Goal: Information Seeking & Learning: Learn about a topic

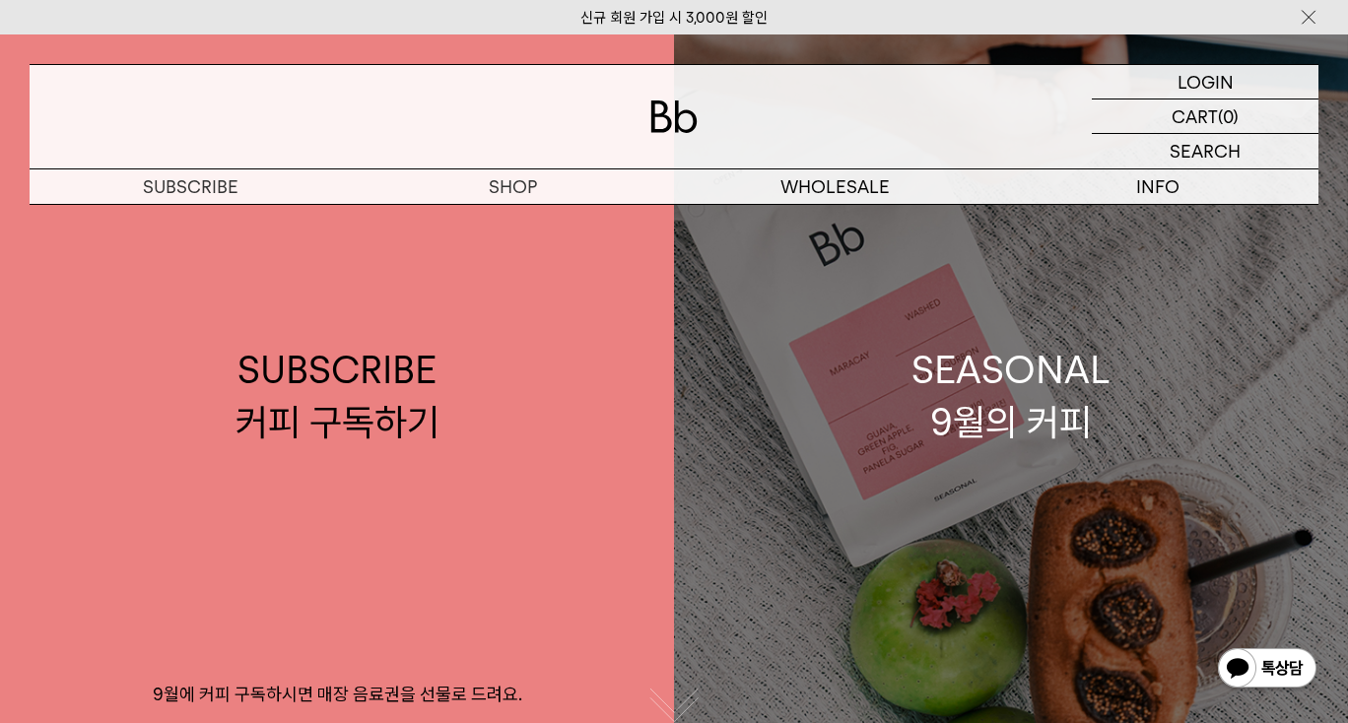
click at [1034, 398] on div "SEASONAL 9월의 커피" at bounding box center [1010, 396] width 199 height 104
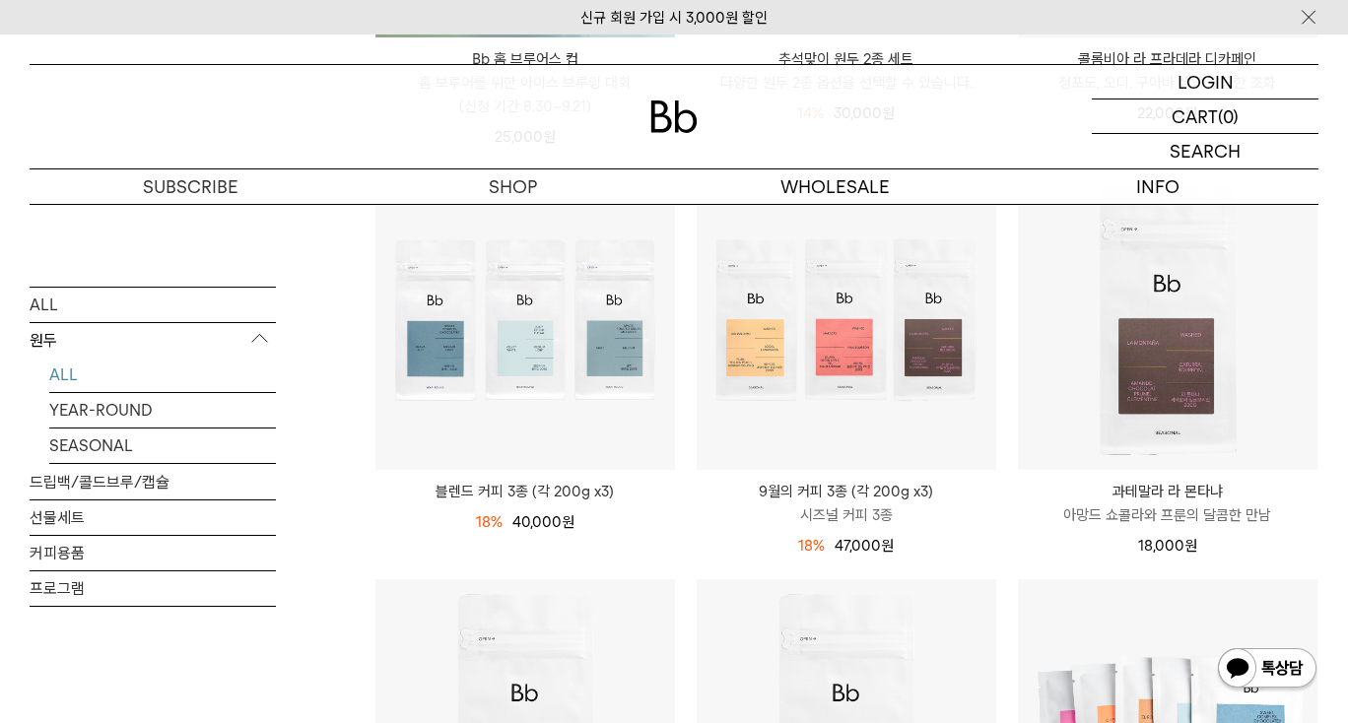
scroll to position [705, 0]
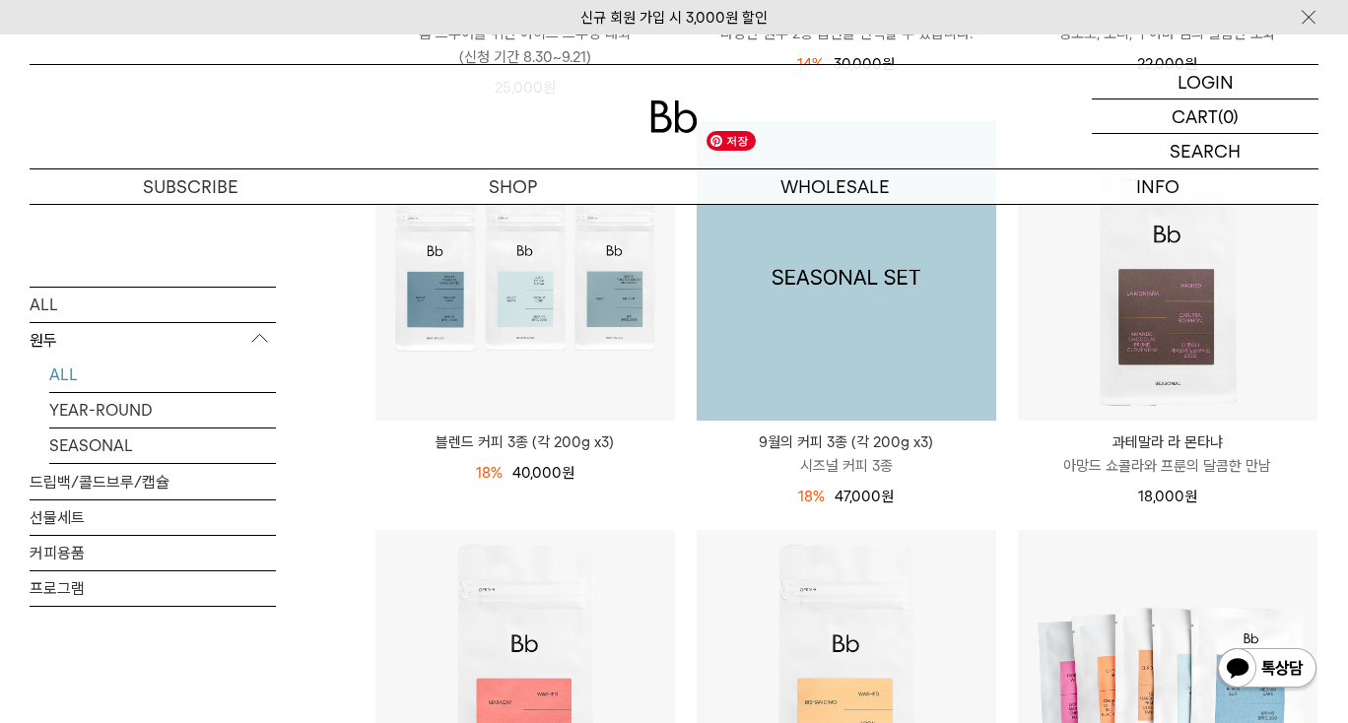
click at [842, 367] on img at bounding box center [847, 271] width 300 height 300
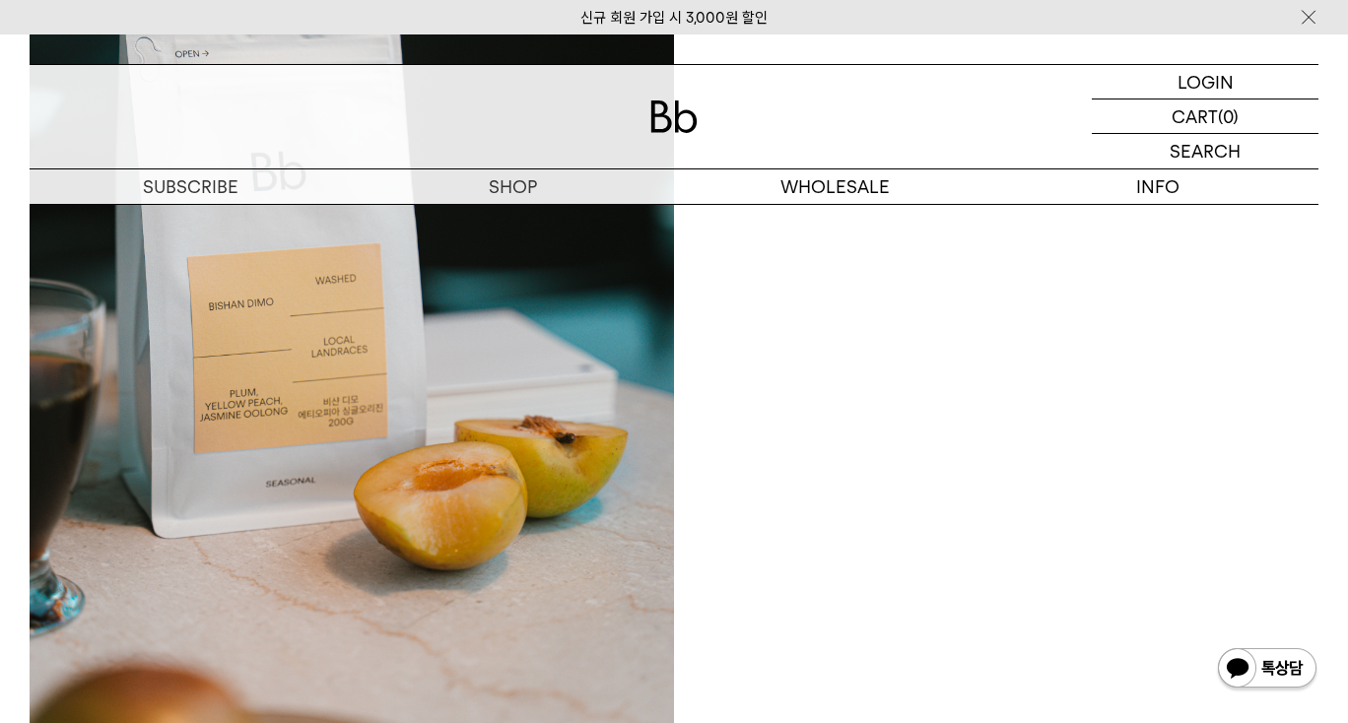
scroll to position [1764, 0]
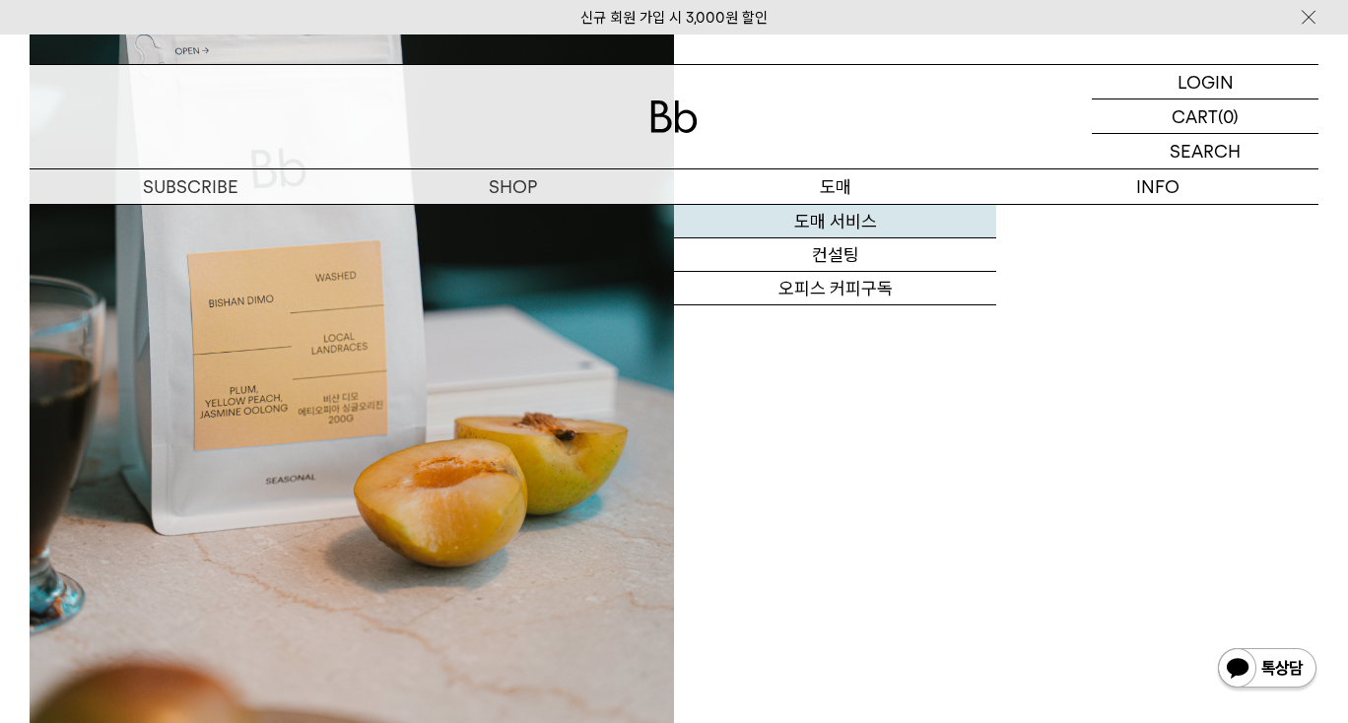
click at [863, 205] on link "도매 서비스" at bounding box center [835, 221] width 322 height 33
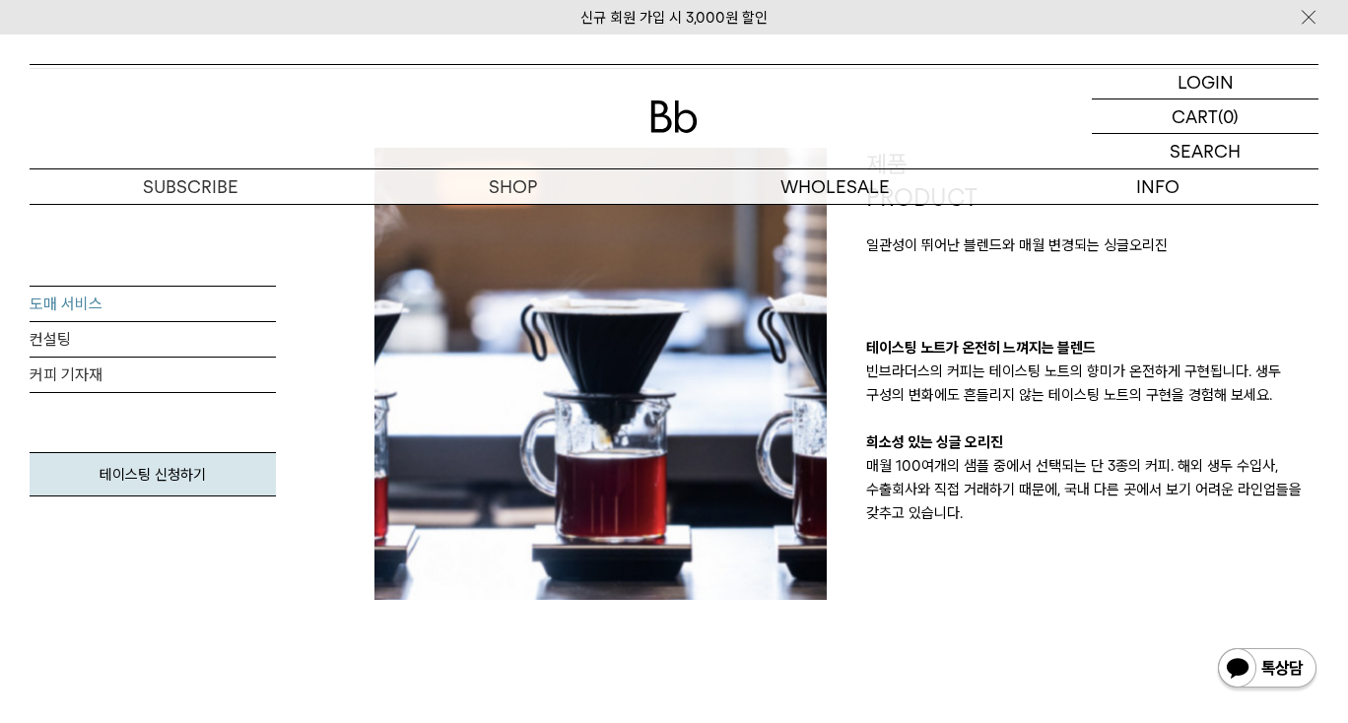
scroll to position [472, 0]
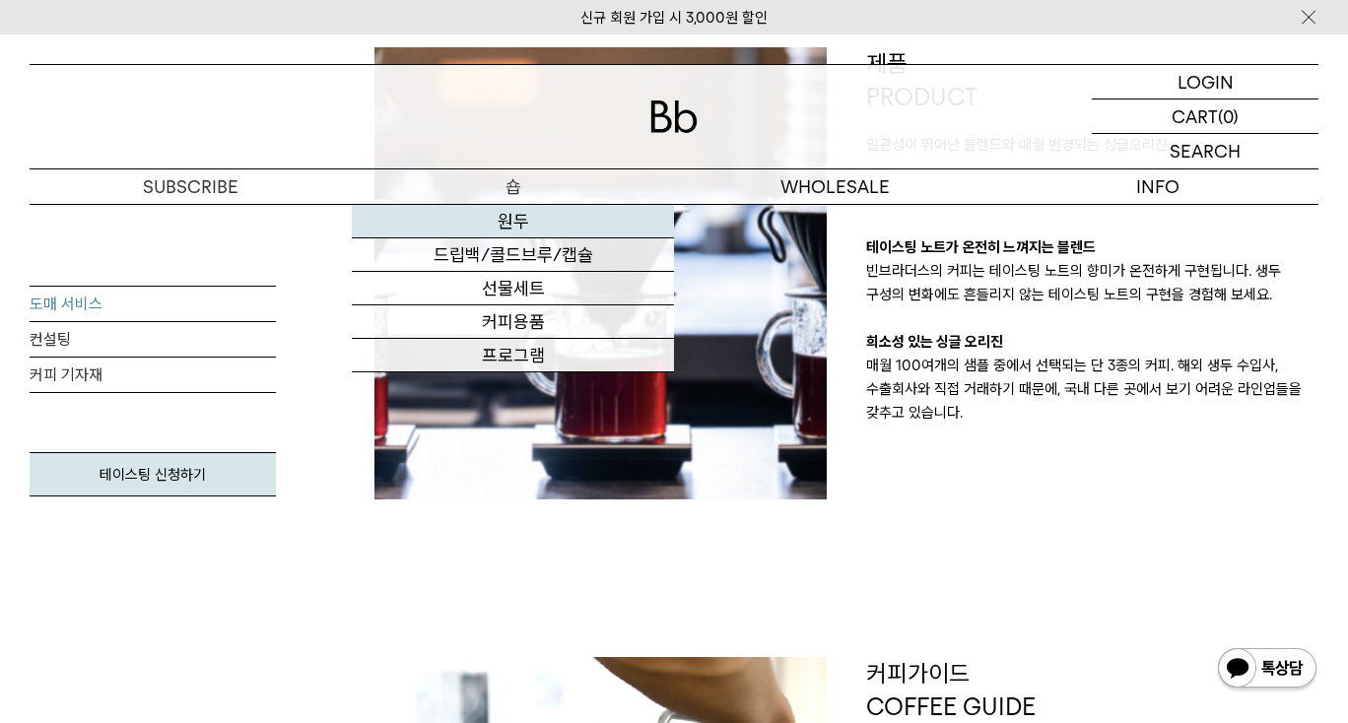
click at [524, 224] on link "원두" at bounding box center [513, 221] width 322 height 33
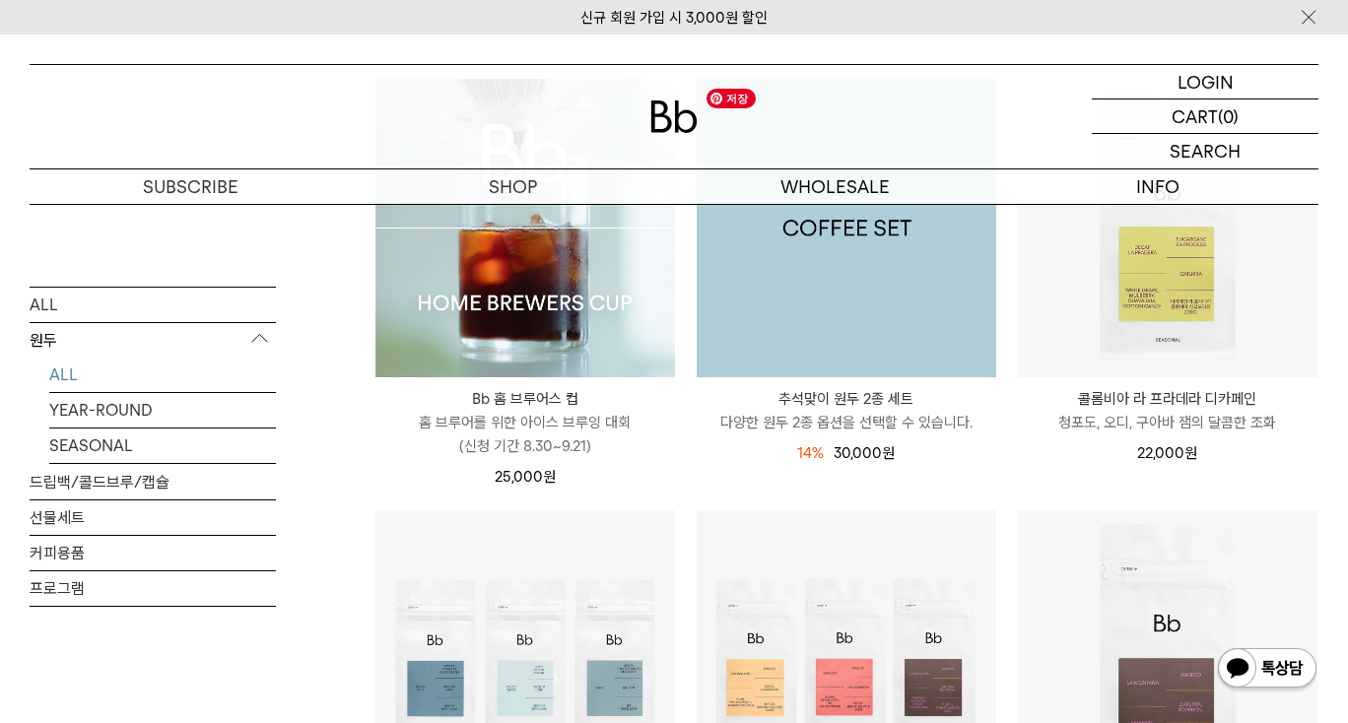
scroll to position [332, 0]
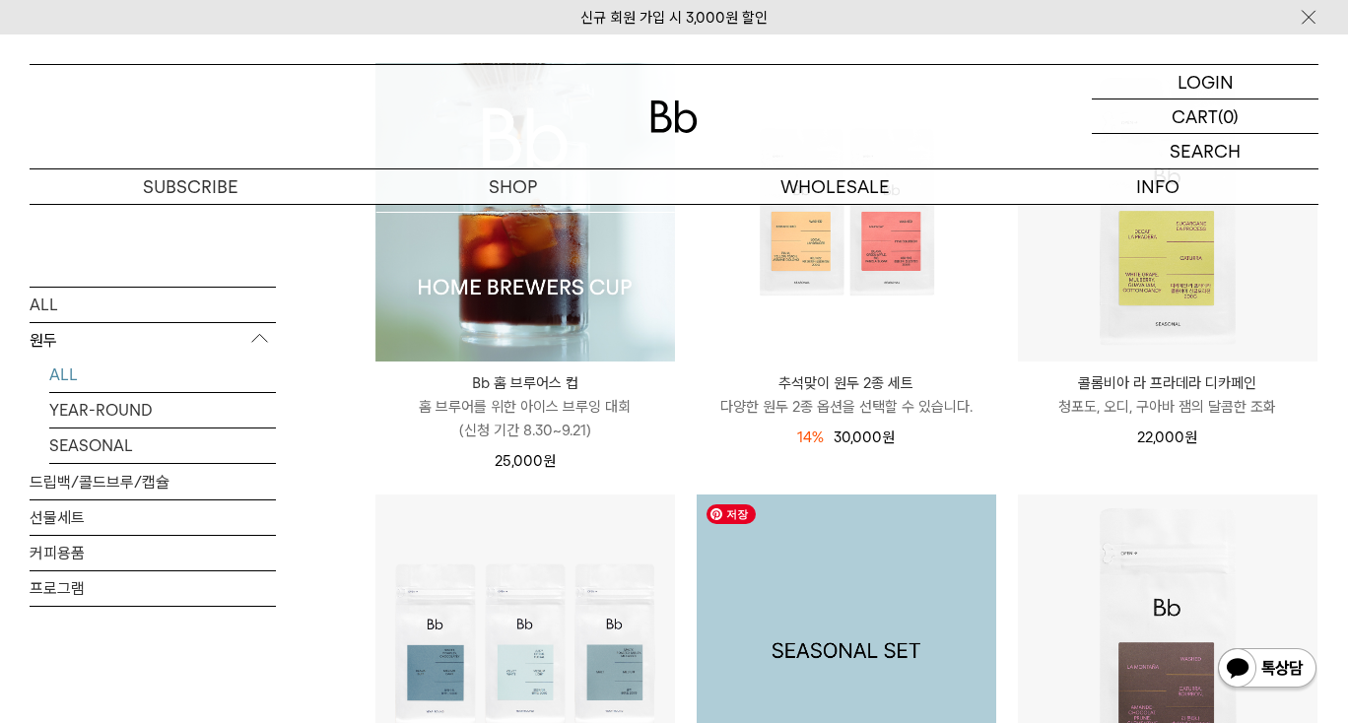
click at [892, 560] on img at bounding box center [847, 645] width 300 height 300
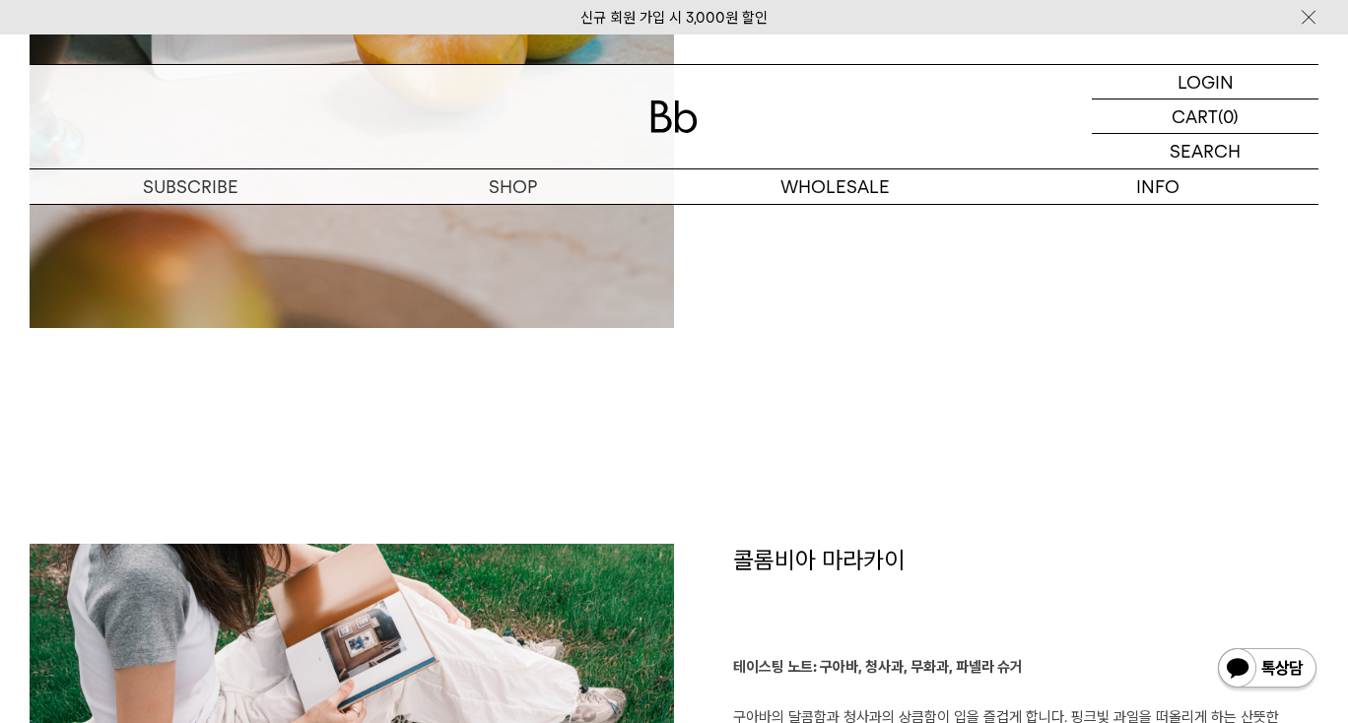
scroll to position [2369, 0]
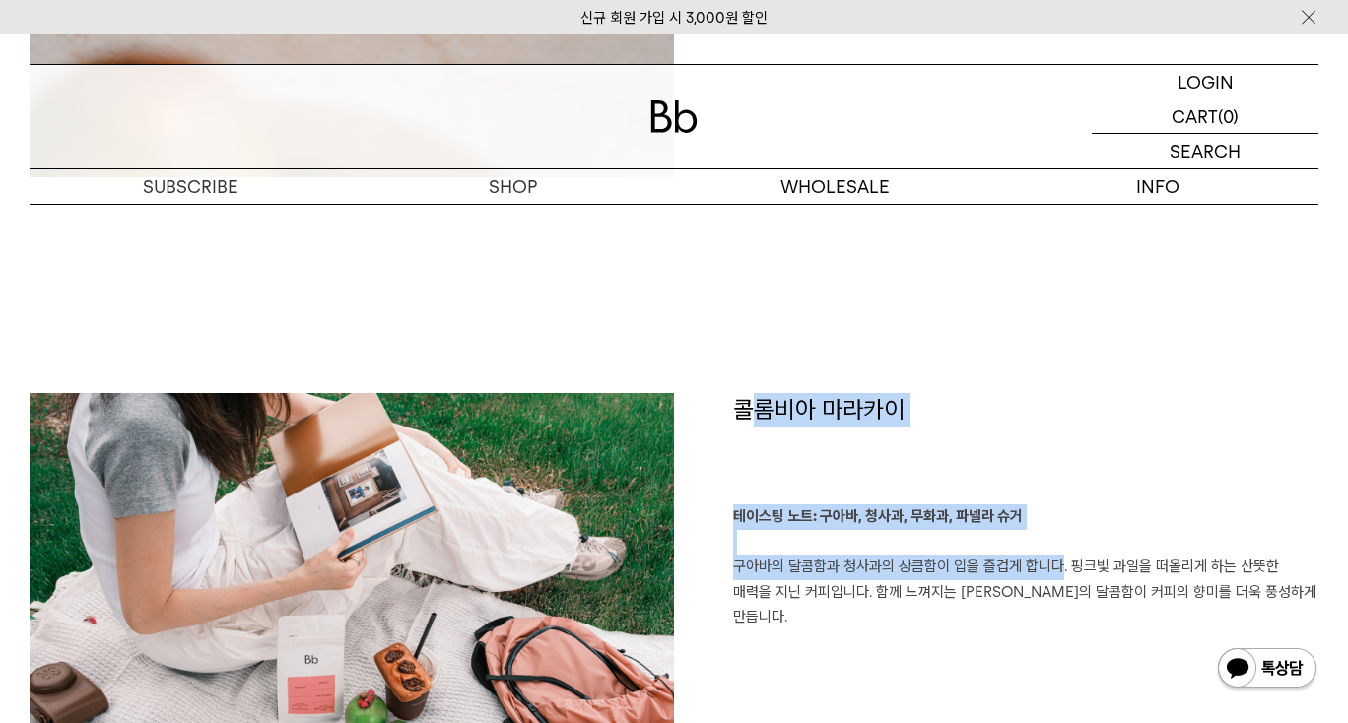
drag, startPoint x: 836, startPoint y: 404, endPoint x: 1055, endPoint y: 577, distance: 279.1
click at [1050, 574] on div "콜롬비아 마라카이 테이스팅 노트: 구아바, 청사과, 무화과, 파넬라 슈거 구아바의 달콤함과 청사과의 상큼함이 입을 즐겁게 합니다. 핑크빛 과일…" at bounding box center [996, 617] width 644 height 448
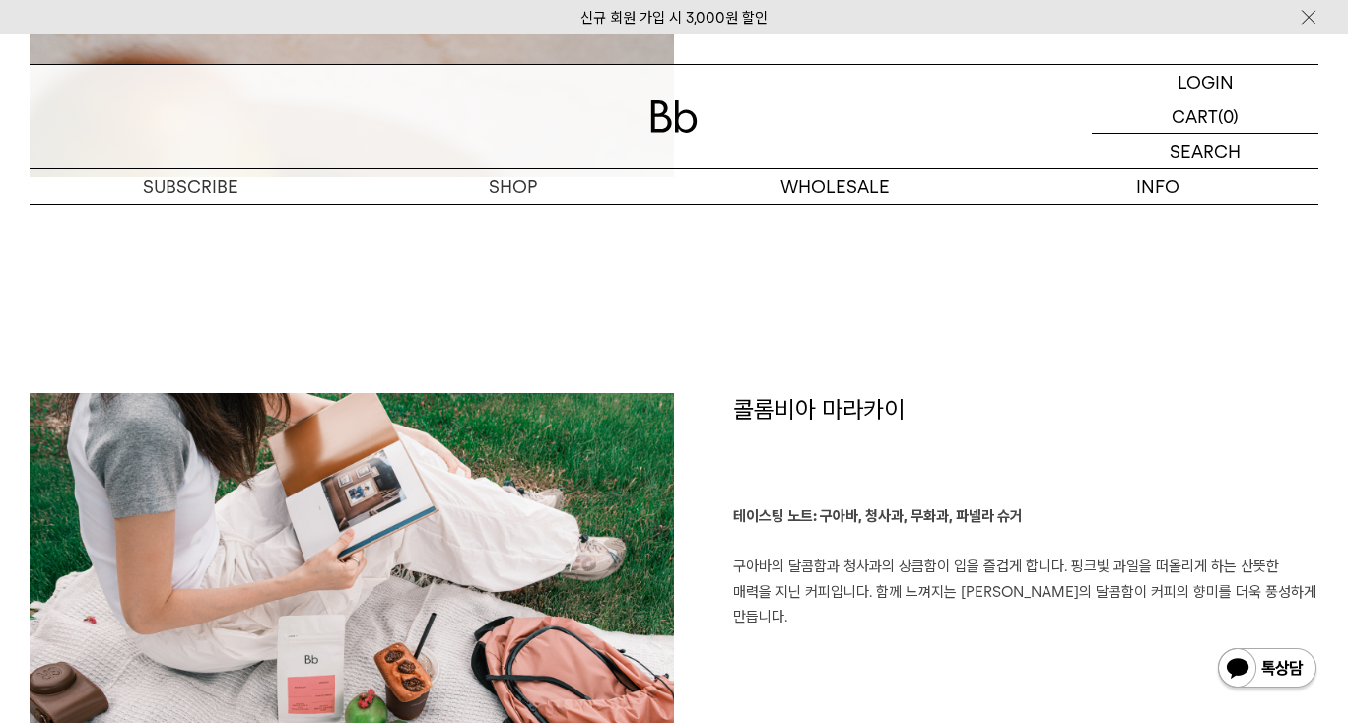
click at [1058, 580] on p "테이스팅 노트: 구아바, 청사과, 무화과, 파넬라 슈거 구아바의 달콤함과 청사과의 상큼함이 입을 즐겁게 합니다. 핑크빛 과일을 떠올리게 하는 …" at bounding box center [1025, 567] width 585 height 126
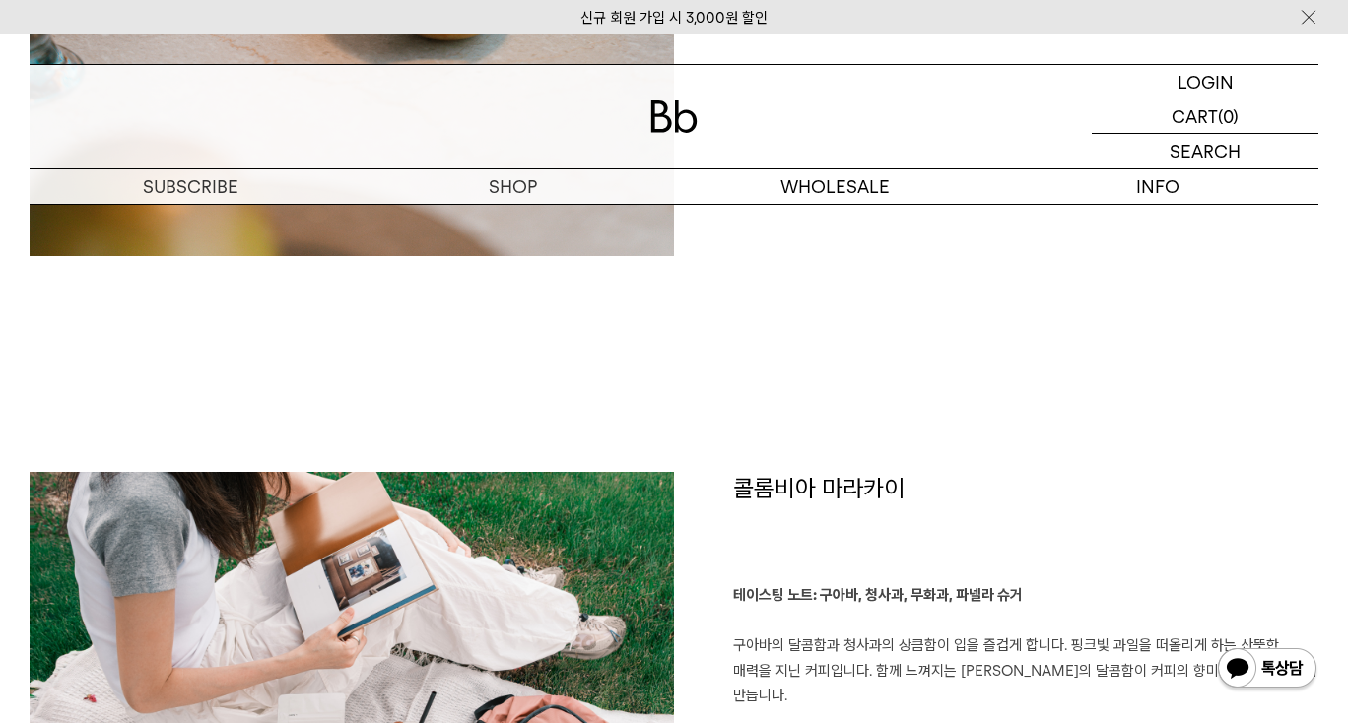
scroll to position [2357, 0]
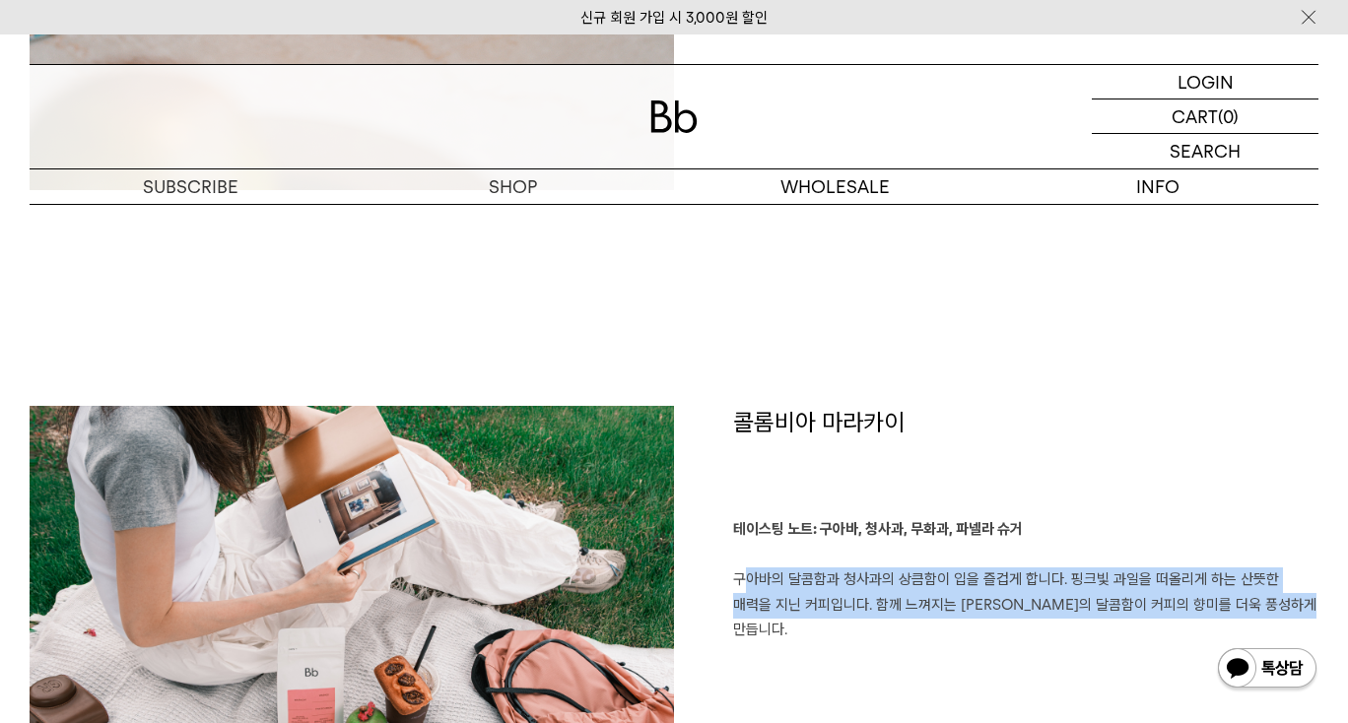
drag, startPoint x: 738, startPoint y: 577, endPoint x: 1149, endPoint y: 623, distance: 413.3
click at [1149, 623] on div "콜롬비아 마라카이 테이스팅 노트: 구아바, 청사과, 무화과, 파넬라 슈거 구아바의 달콤함과 청사과의 상큼함이 입을 즐겁게 합니다. 핑크빛 과일…" at bounding box center [996, 630] width 644 height 448
click at [1150, 637] on div "콜롬비아 마라카이 테이스팅 노트: 구아바, 청사과, 무화과, 파넬라 슈거 구아바의 달콤함과 청사과의 상큼함이 입을 즐겁게 합니다. 핑크빛 과일…" at bounding box center [996, 630] width 644 height 448
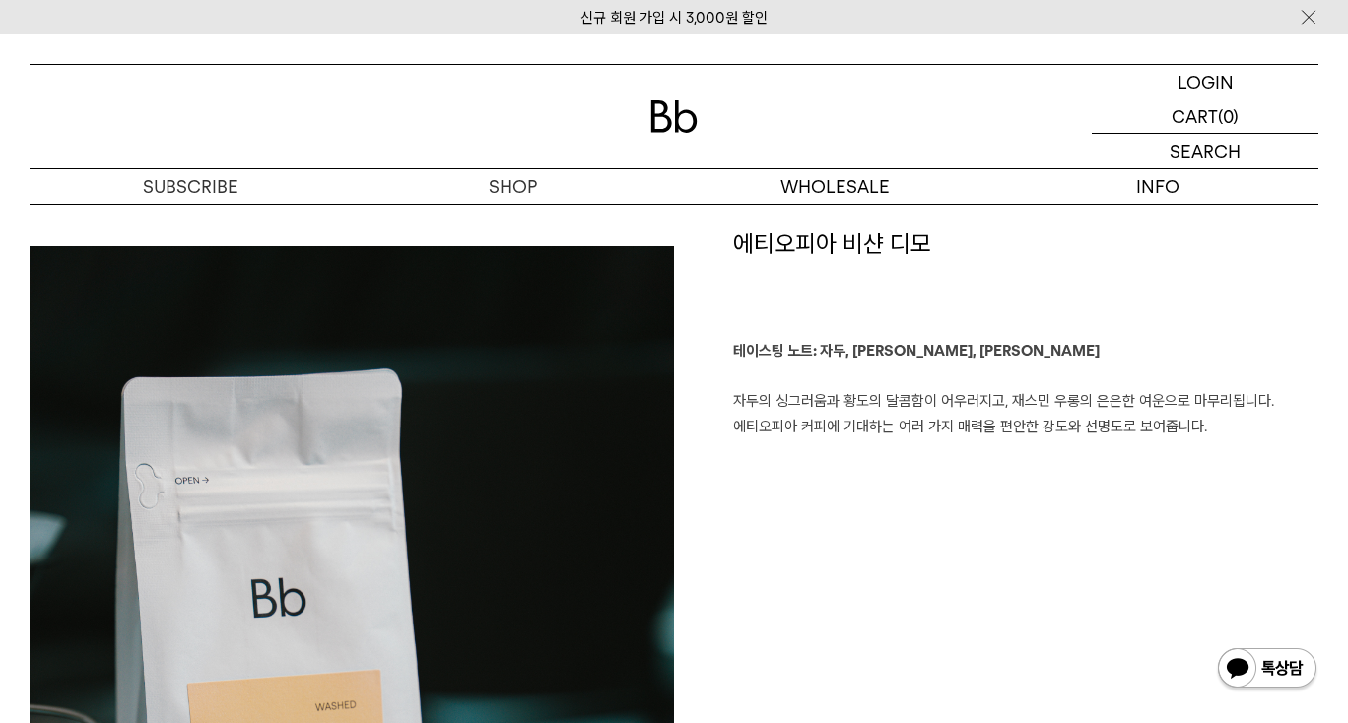
scroll to position [1214, 0]
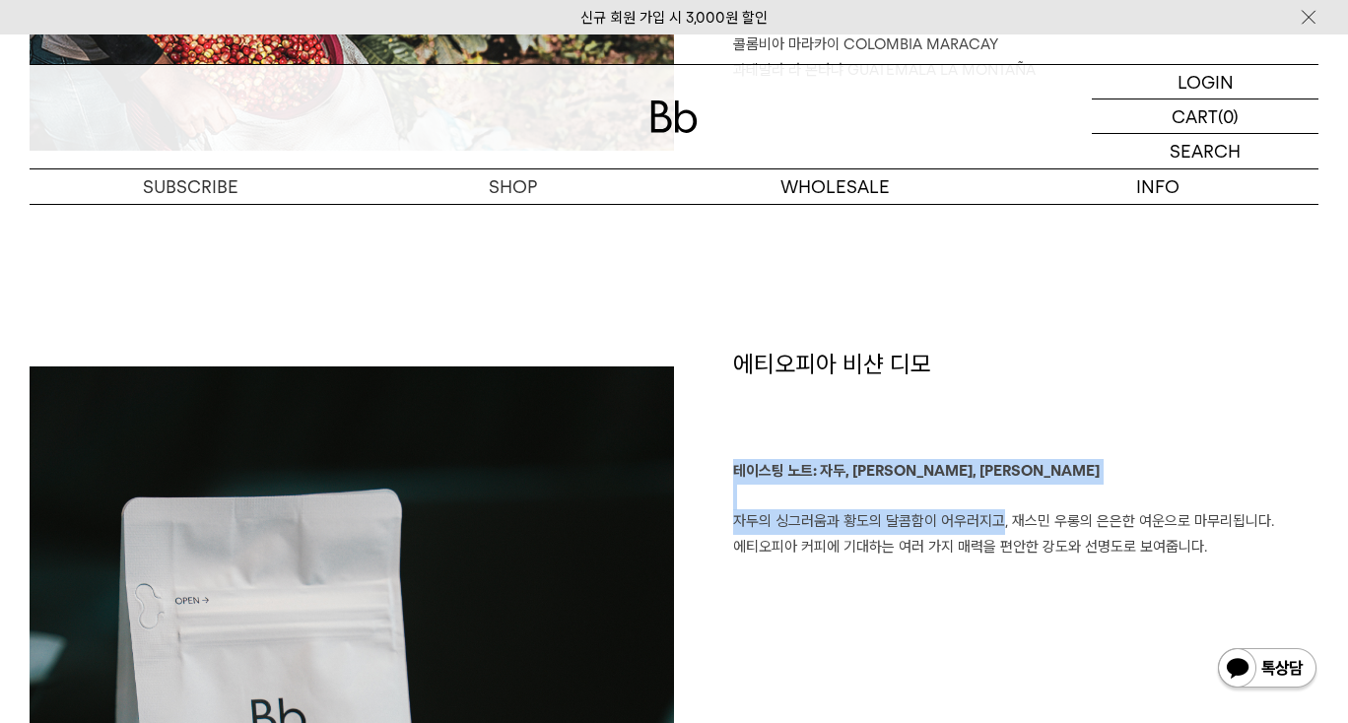
drag, startPoint x: 735, startPoint y: 476, endPoint x: 986, endPoint y: 520, distance: 255.1
click at [986, 520] on p "테이스팅 노트: 자두, [PERSON_NAME], 재스민 우롱 자두의 싱그러움과 황도의 달콤함이 어우러지고, 재스민 우롱의 은은한 여운으로 마…" at bounding box center [1025, 509] width 585 height 100
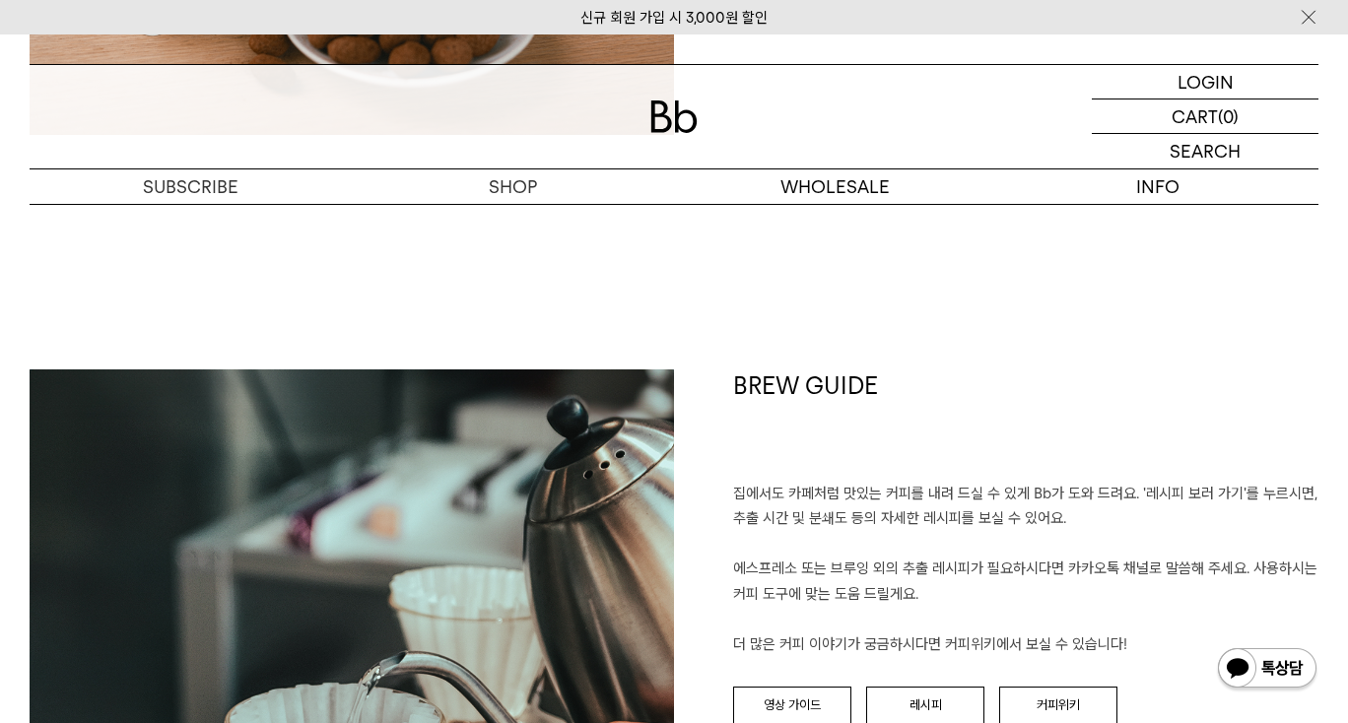
scroll to position [3919, 0]
